Goal: Find specific page/section: Find specific page/section

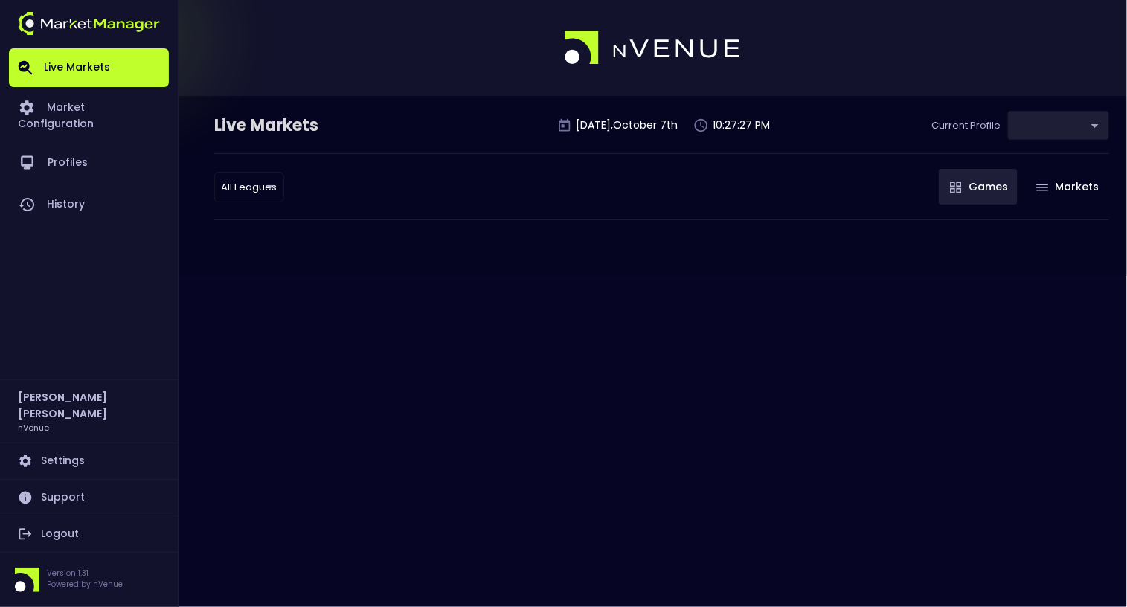
type input "0d810fa5-e353-4d9c-b11d-31f095cae871"
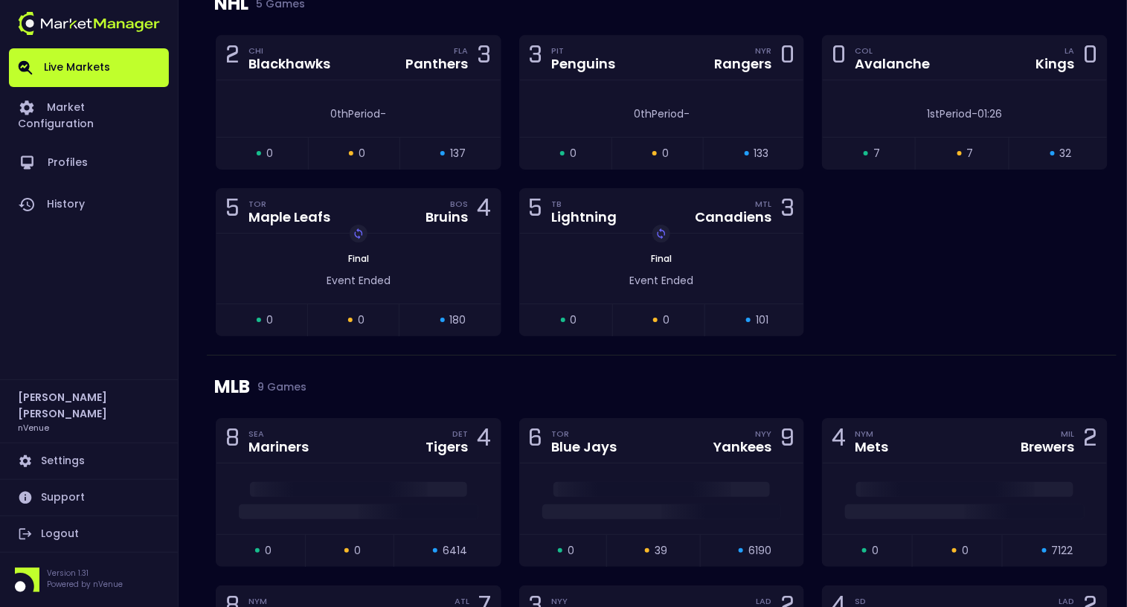
scroll to position [1837, 0]
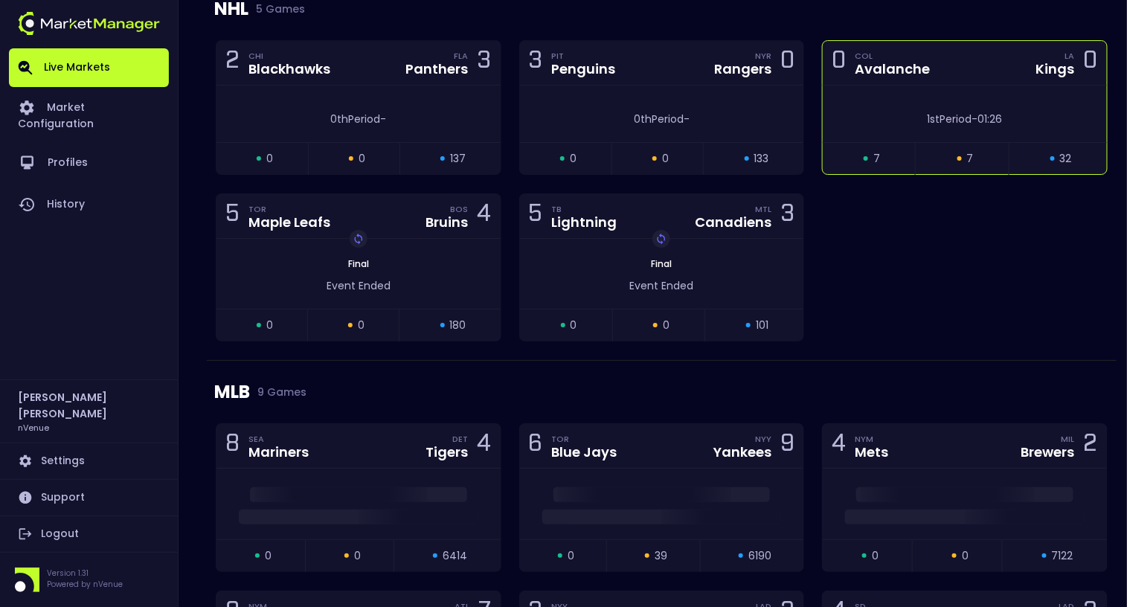
click at [919, 68] on div "Avalanche" at bounding box center [892, 69] width 75 height 13
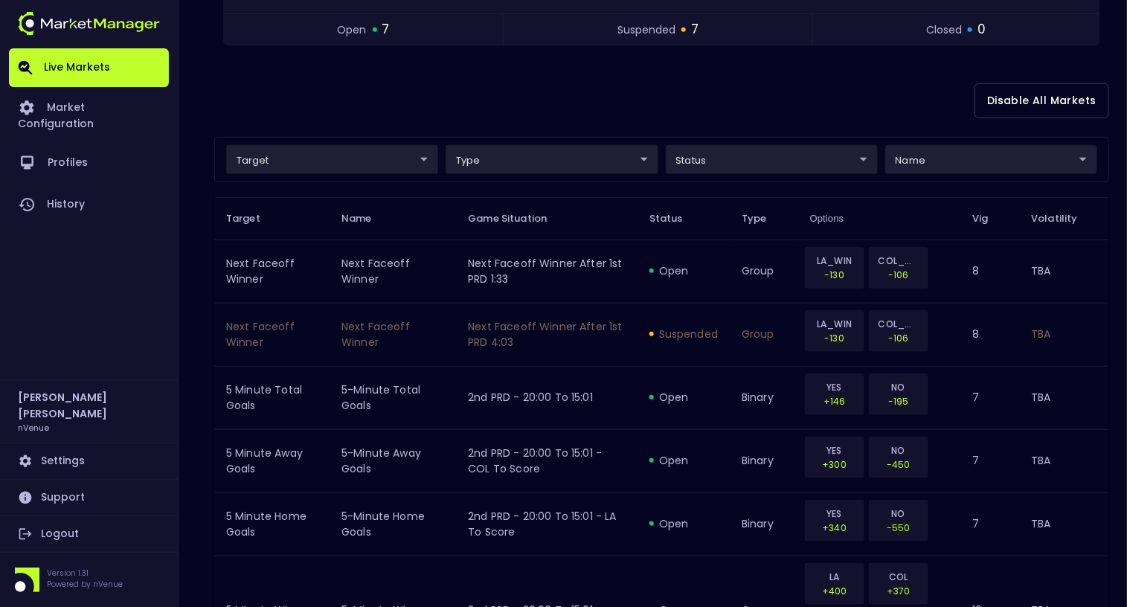
scroll to position [290, 0]
click at [1011, 153] on body "Live Markets Market Configuration Profiles History [PERSON_NAME] nVenue Setting…" at bounding box center [563, 501] width 1127 height 1582
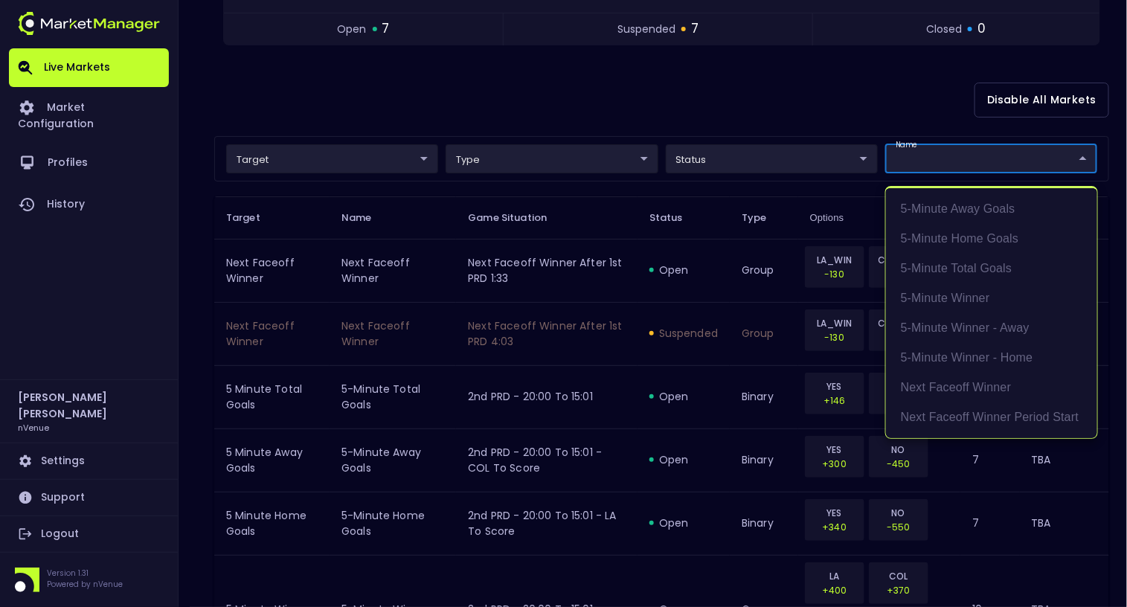
click at [745, 99] on div at bounding box center [563, 303] width 1127 height 607
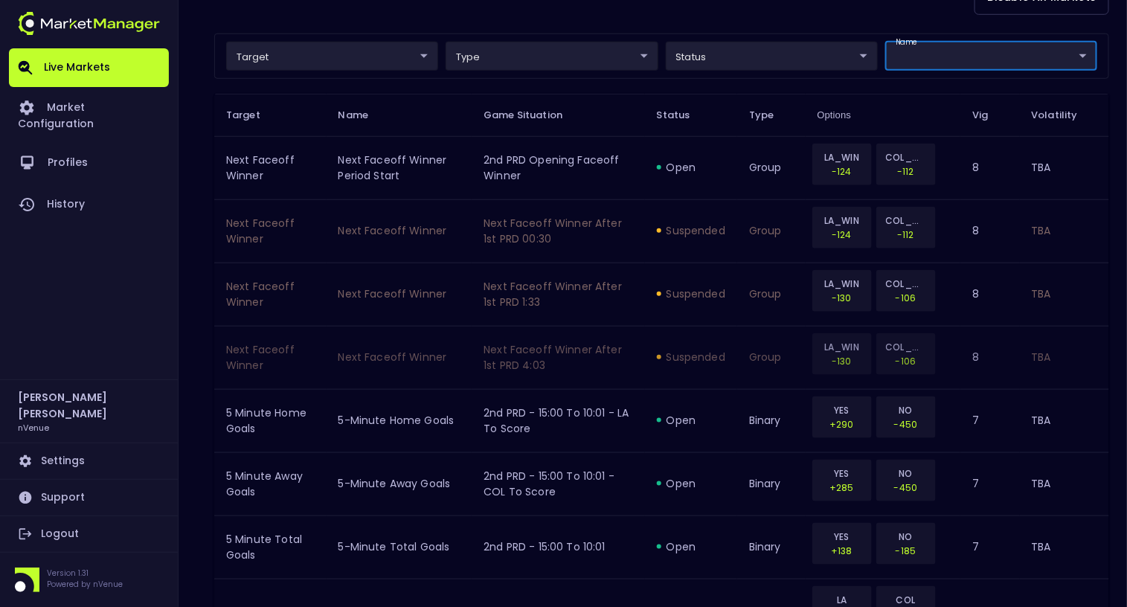
scroll to position [384, 0]
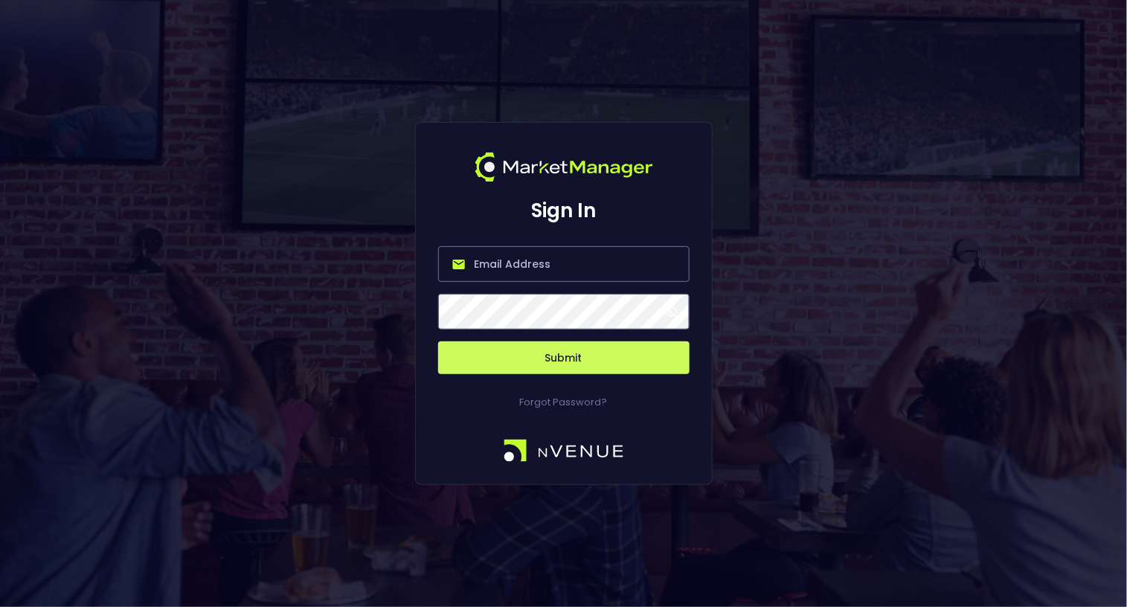
type input "[EMAIL_ADDRESS][DOMAIN_NAME]"
